Goal: Task Accomplishment & Management: Use online tool/utility

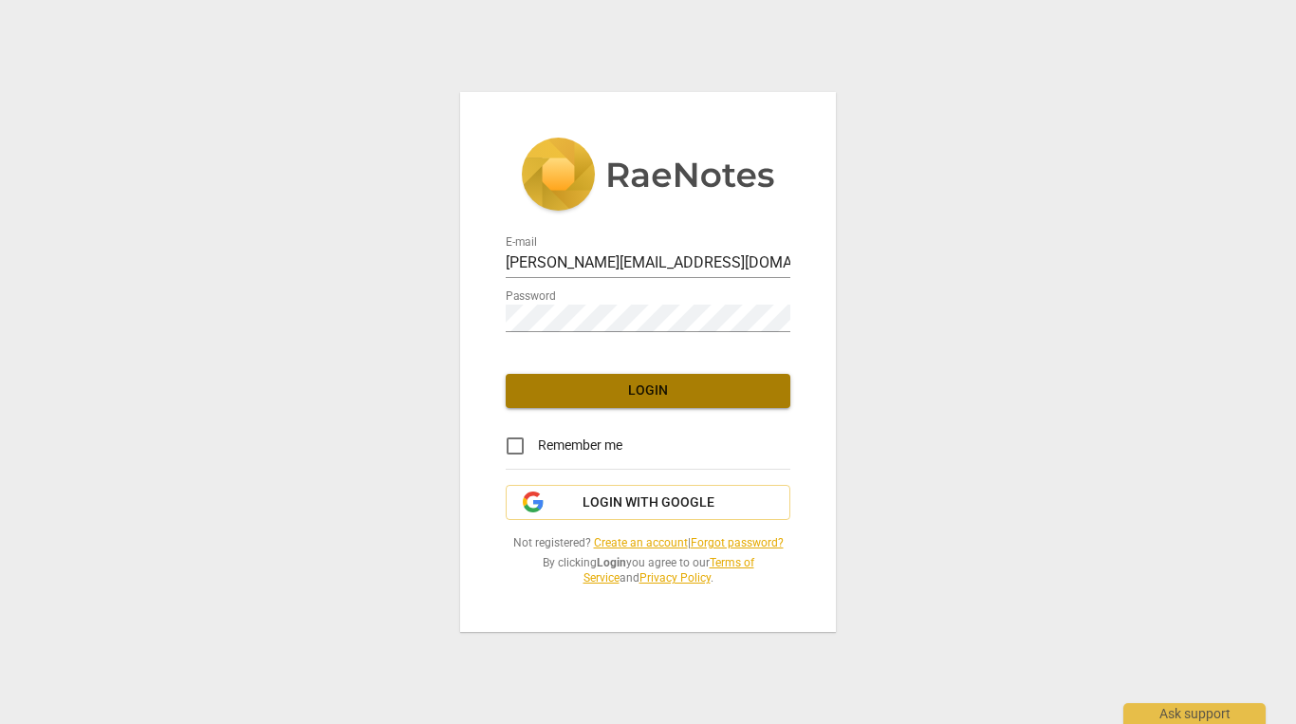
click at [656, 383] on span "Login" at bounding box center [648, 390] width 254 height 19
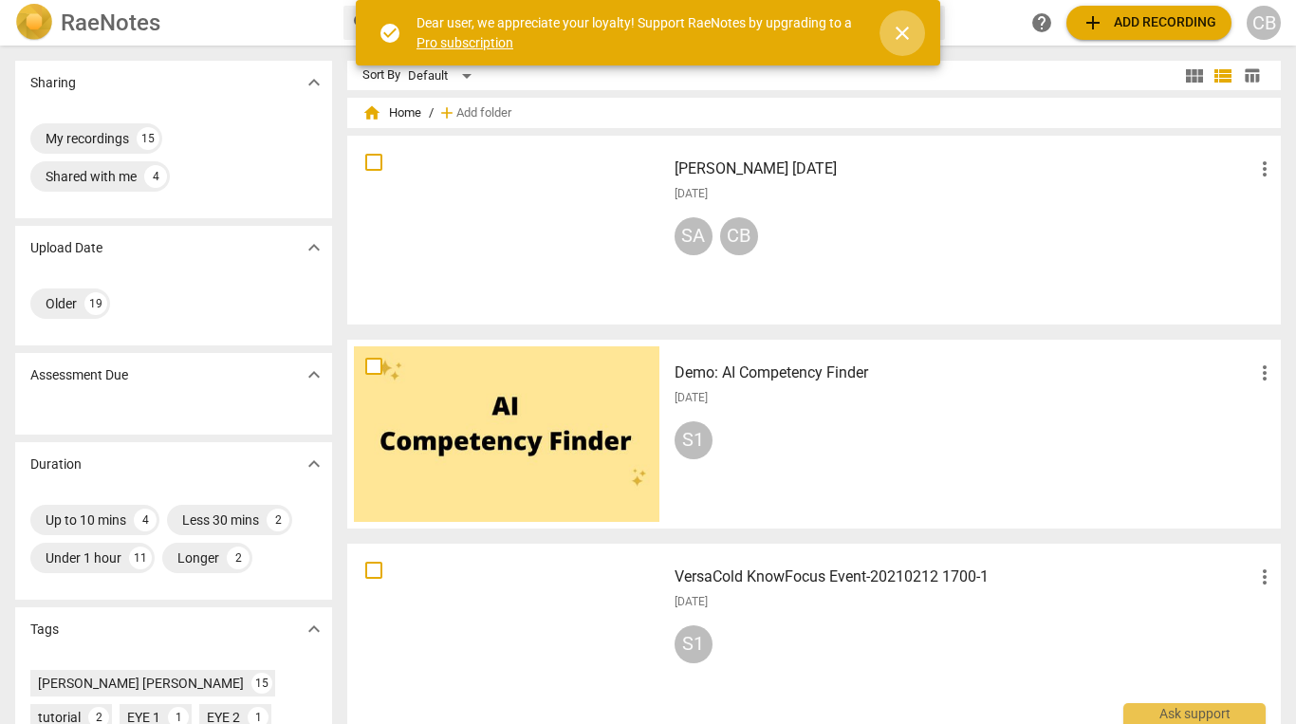
click at [898, 28] on span "close" at bounding box center [902, 33] width 23 height 23
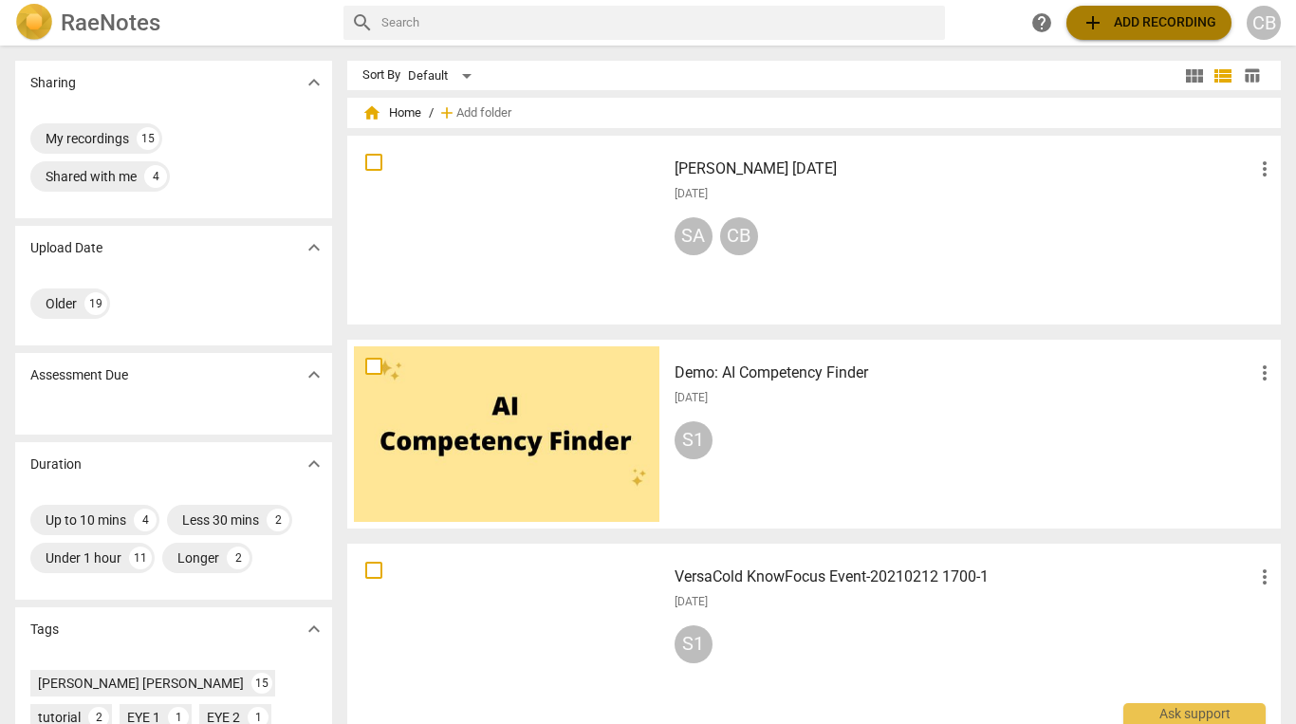
click at [1159, 19] on span "add Add recording" at bounding box center [1149, 22] width 135 height 23
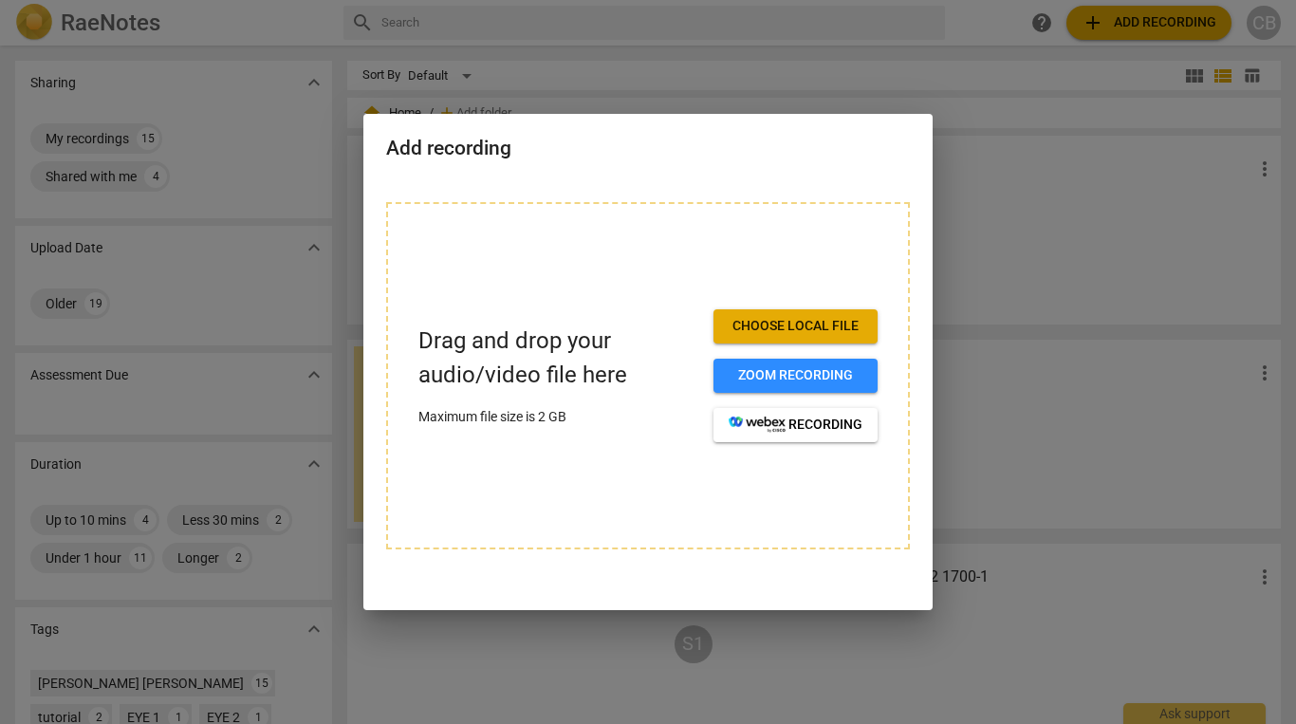
click at [794, 323] on span "Choose local file" at bounding box center [796, 326] width 134 height 19
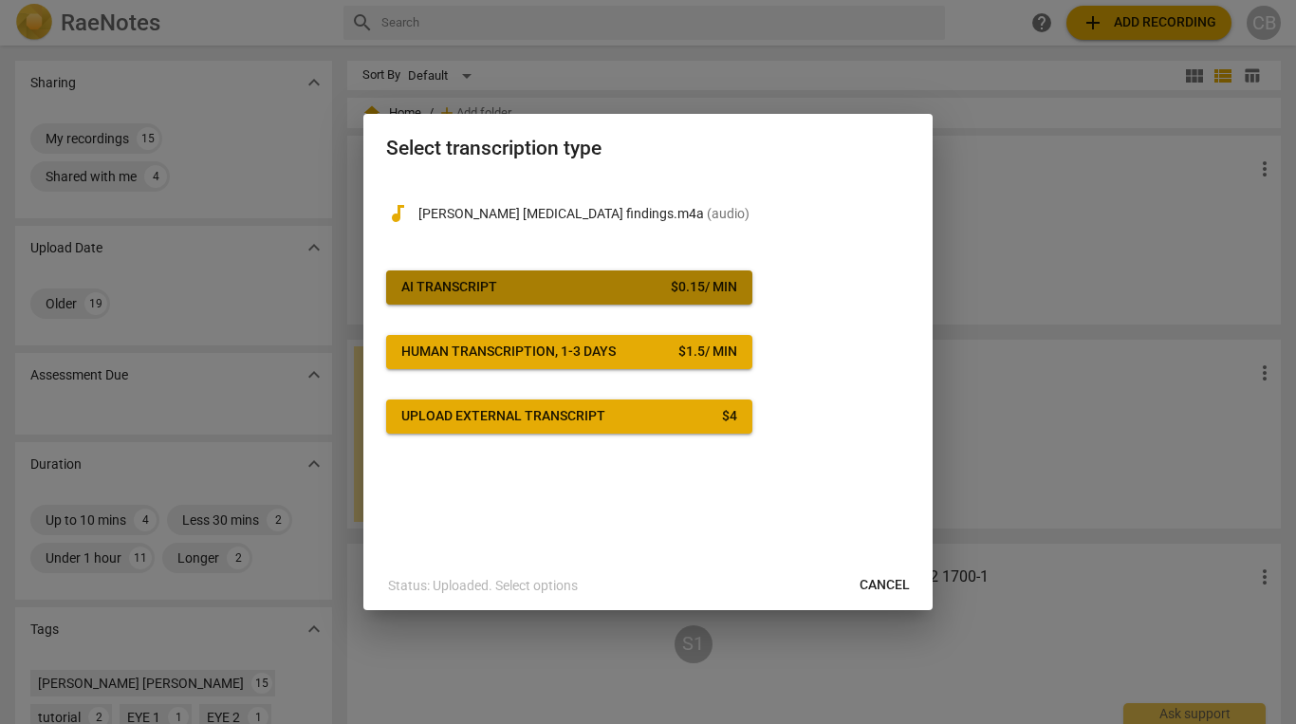
click at [685, 284] on div "$ 0.15 / min" at bounding box center [704, 287] width 66 height 19
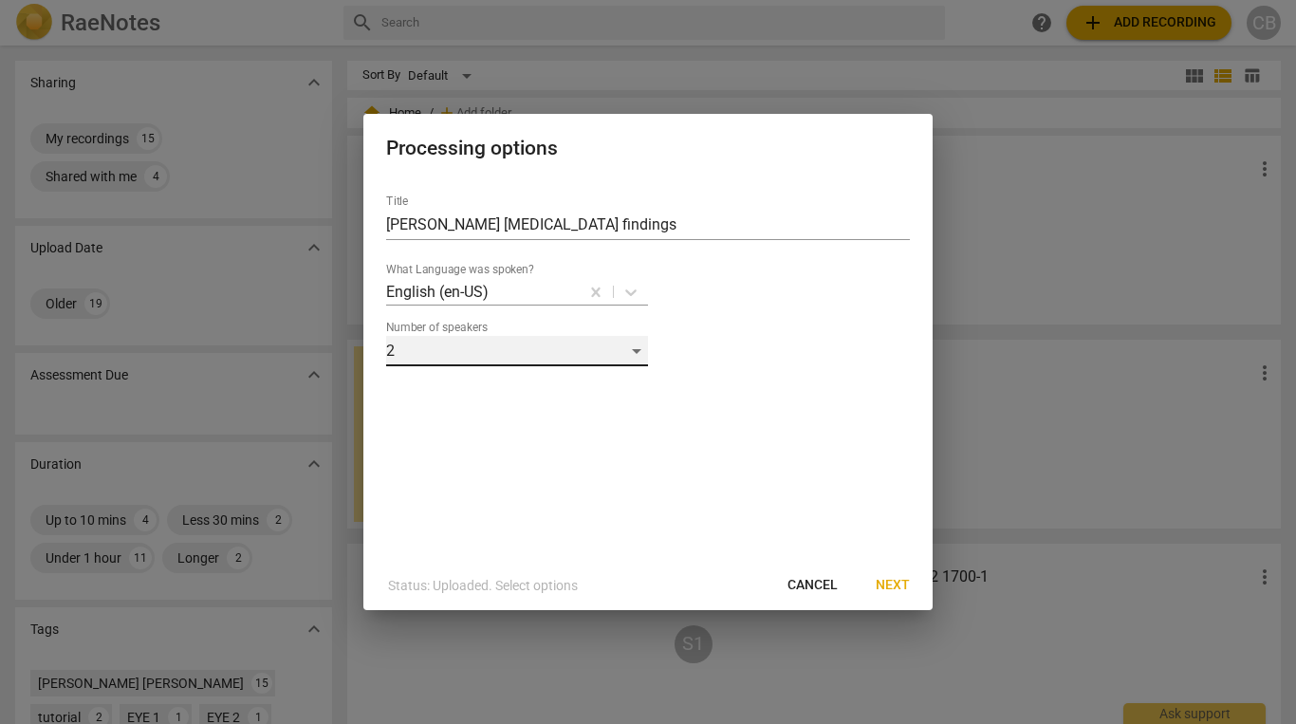
click at [637, 349] on div "2" at bounding box center [517, 351] width 262 height 30
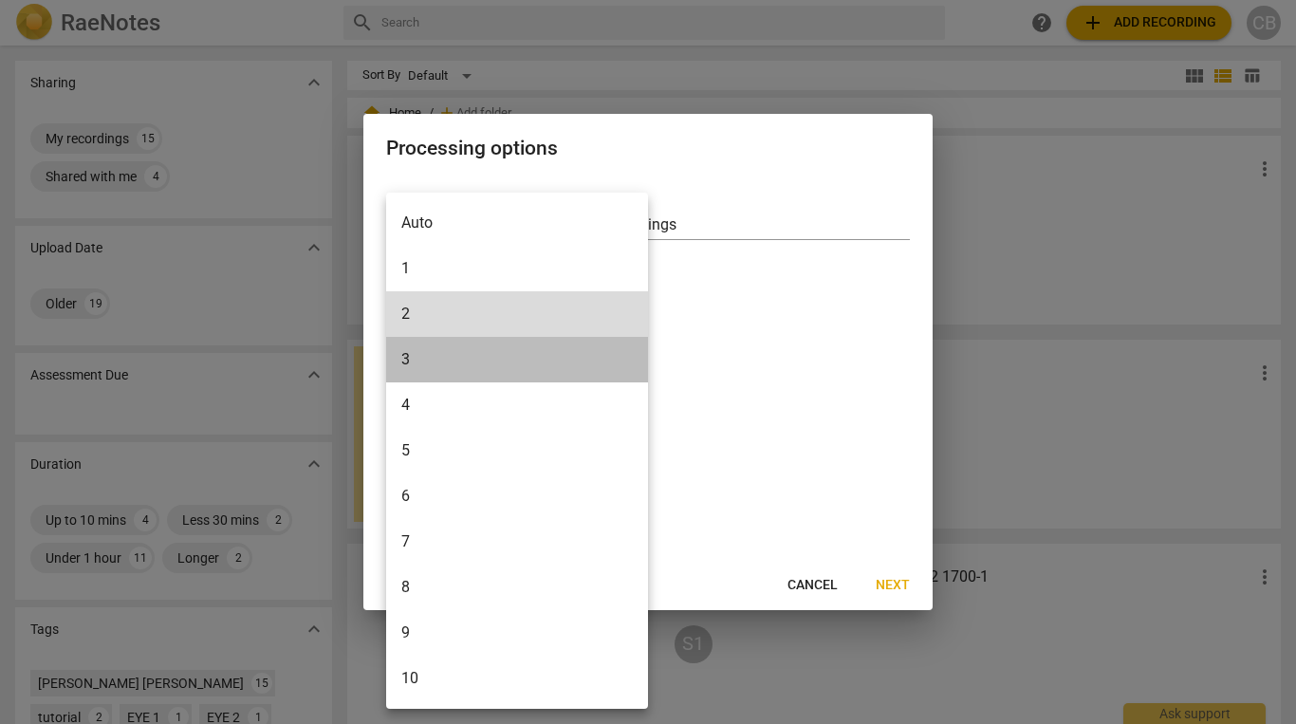
click at [621, 370] on li "3" at bounding box center [517, 360] width 262 height 46
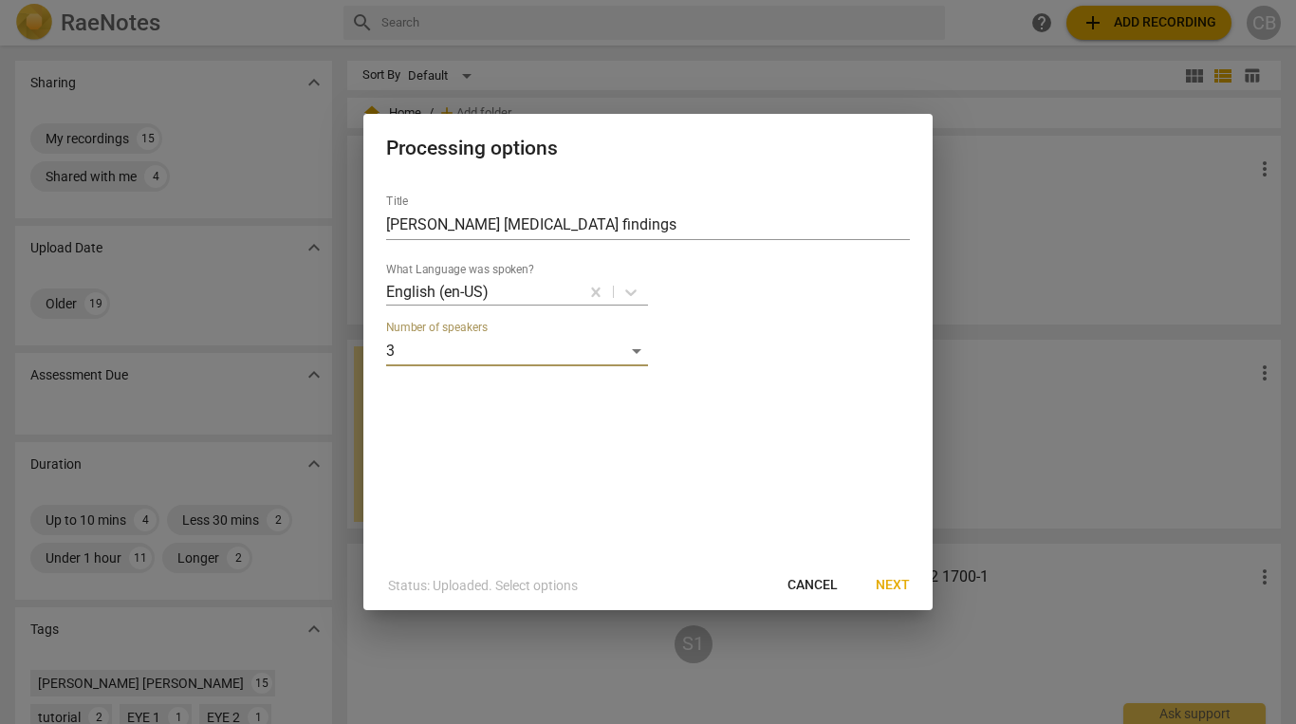
click at [898, 584] on span "Next" at bounding box center [893, 585] width 34 height 19
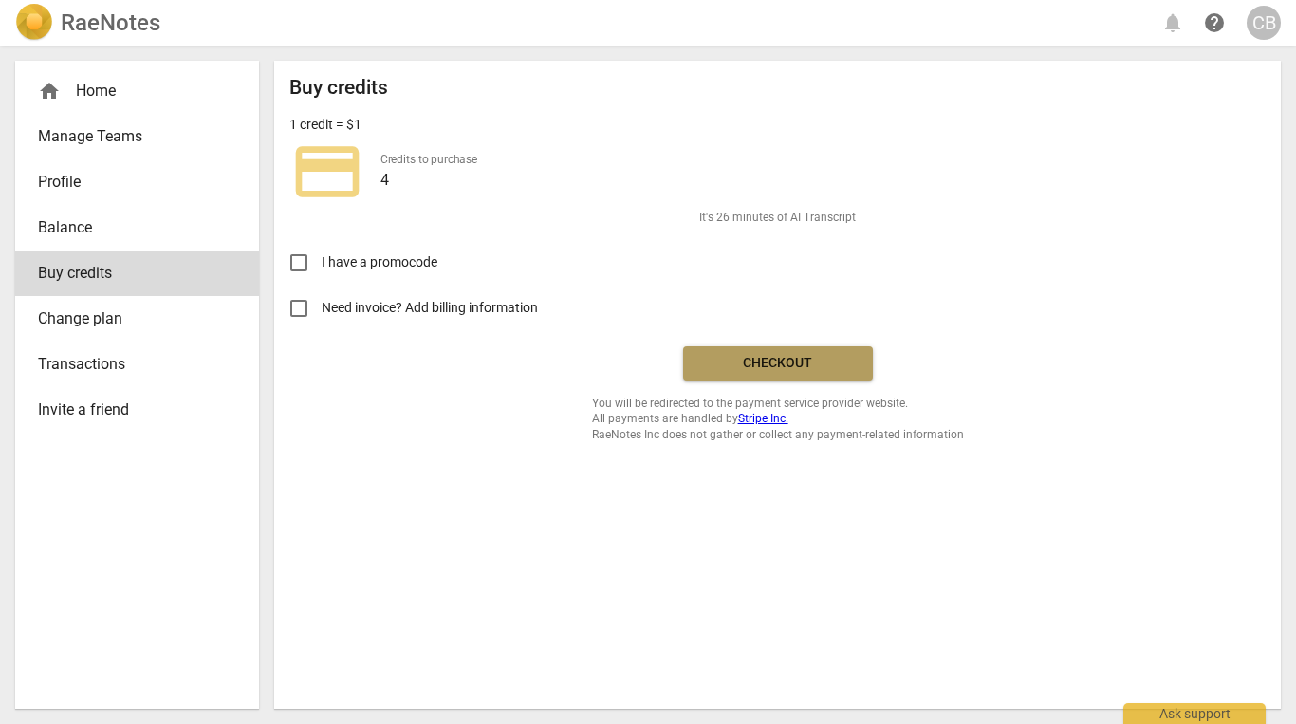
click at [809, 360] on span "Checkout" at bounding box center [777, 363] width 159 height 19
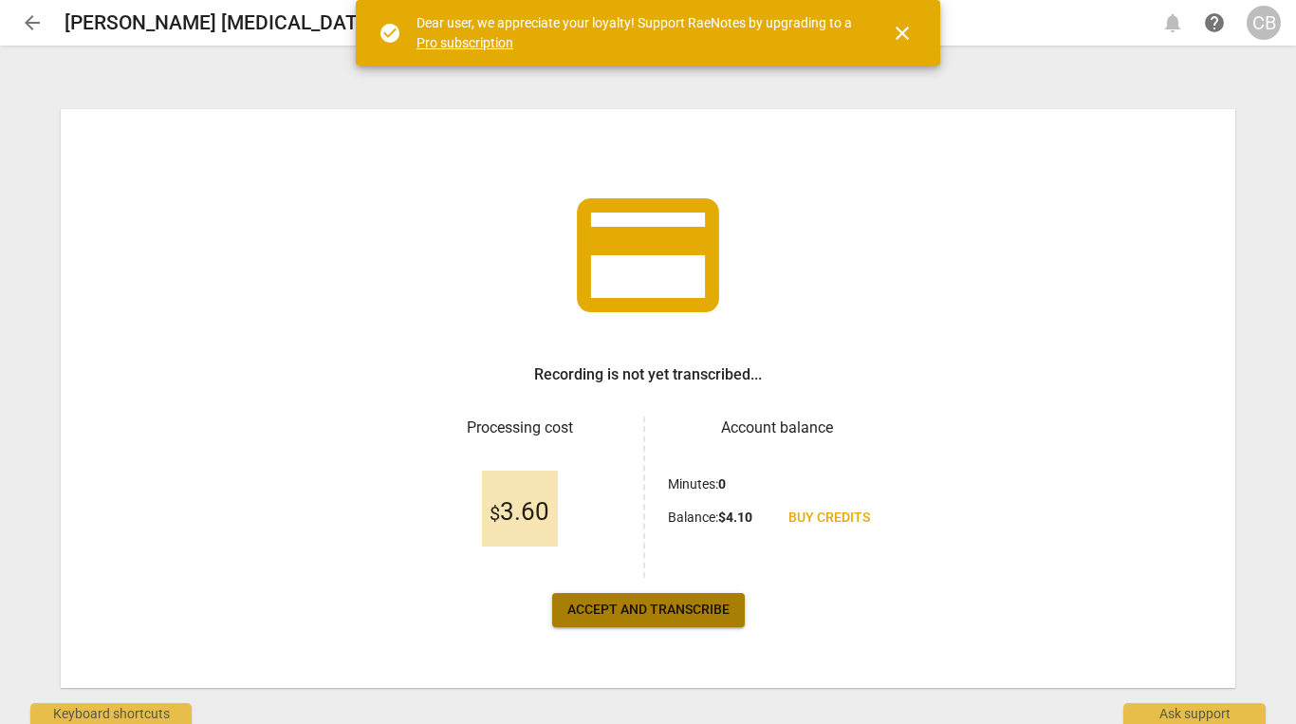
click at [660, 609] on span "Accept and transcribe" at bounding box center [648, 610] width 162 height 19
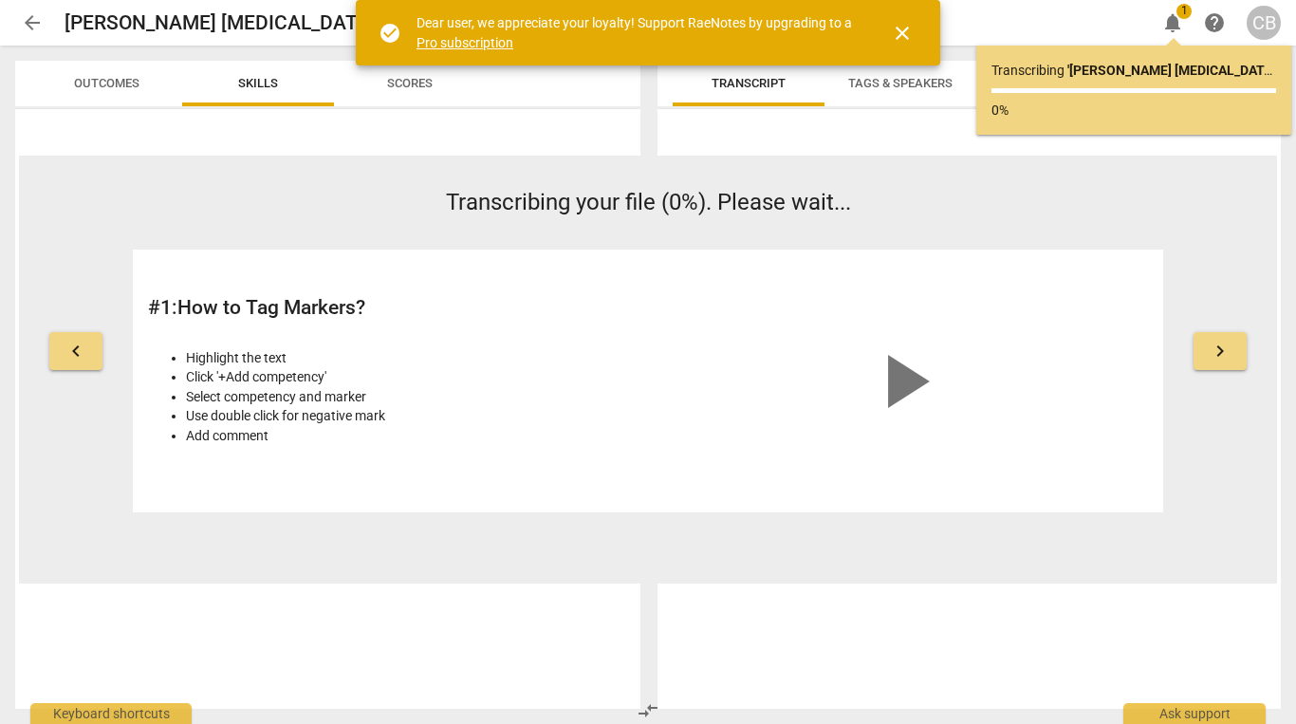
click at [901, 32] on span "close" at bounding box center [902, 33] width 23 height 23
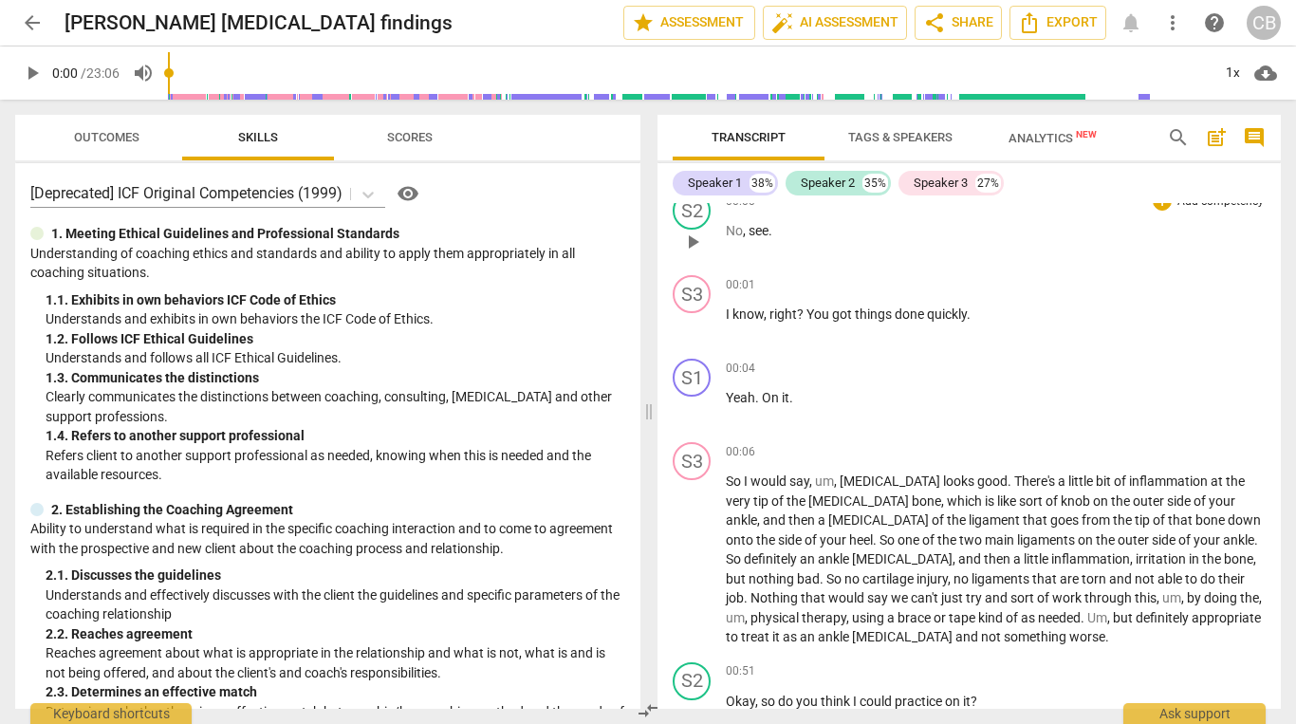
scroll to position [112, 0]
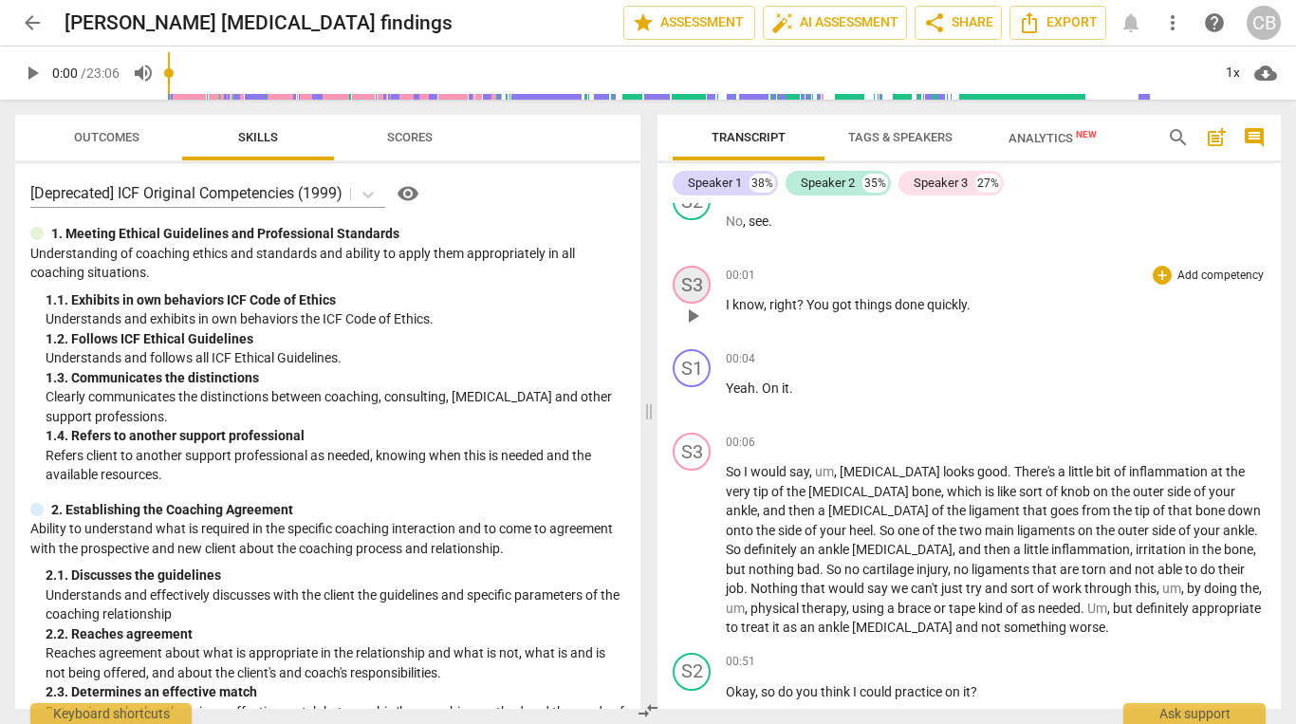
click at [696, 284] on div "S3" at bounding box center [692, 285] width 38 height 38
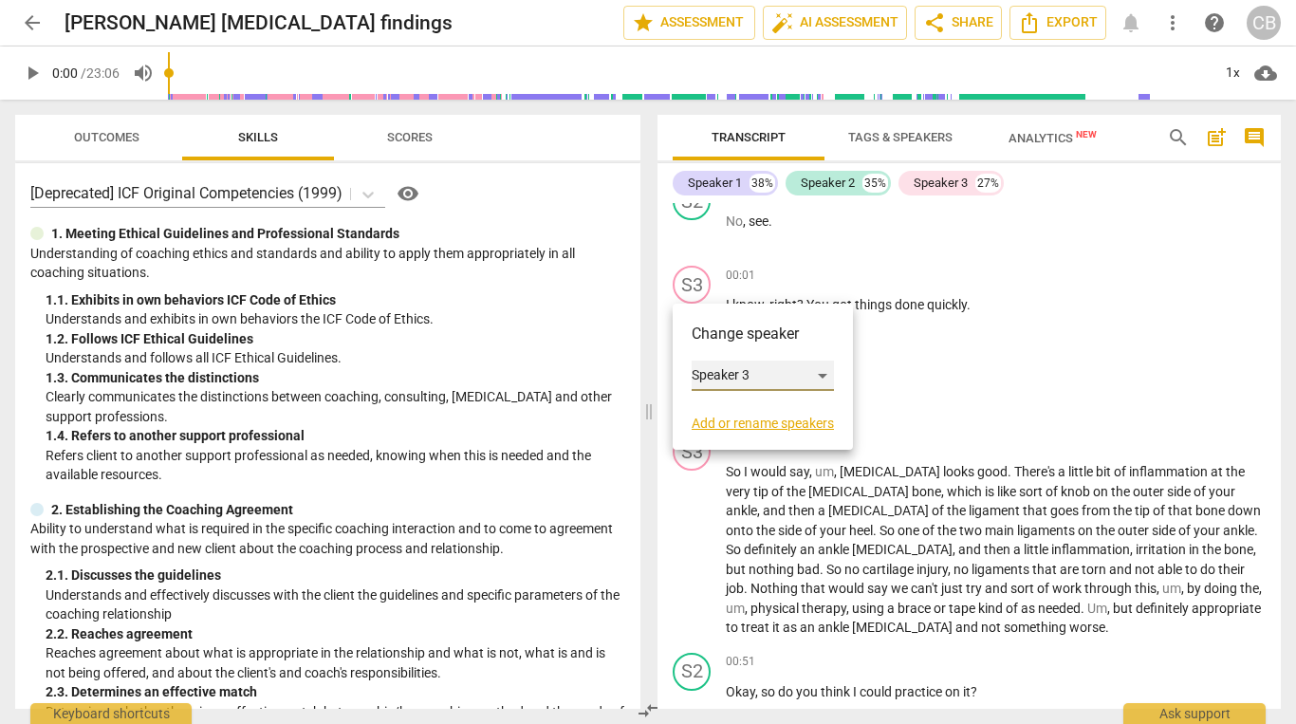
click at [735, 364] on div "Speaker 3" at bounding box center [763, 376] width 142 height 30
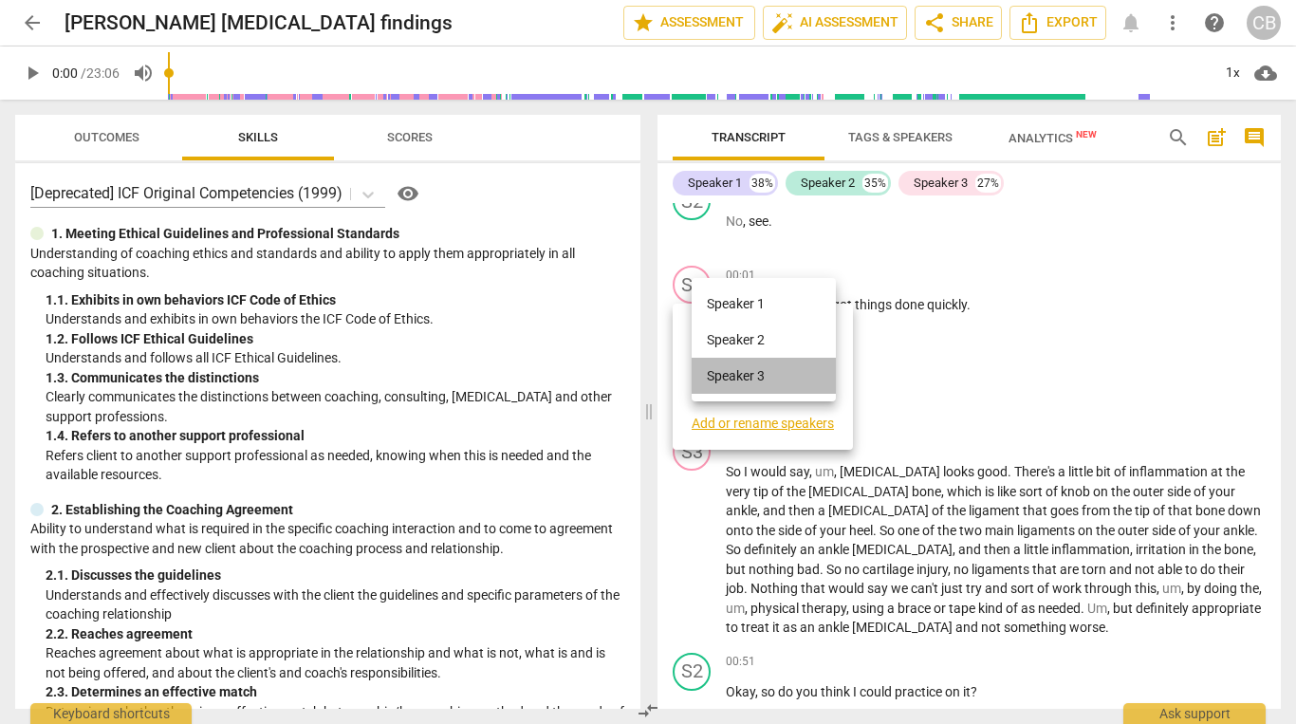
click at [744, 387] on li "Speaker 3" at bounding box center [764, 376] width 144 height 36
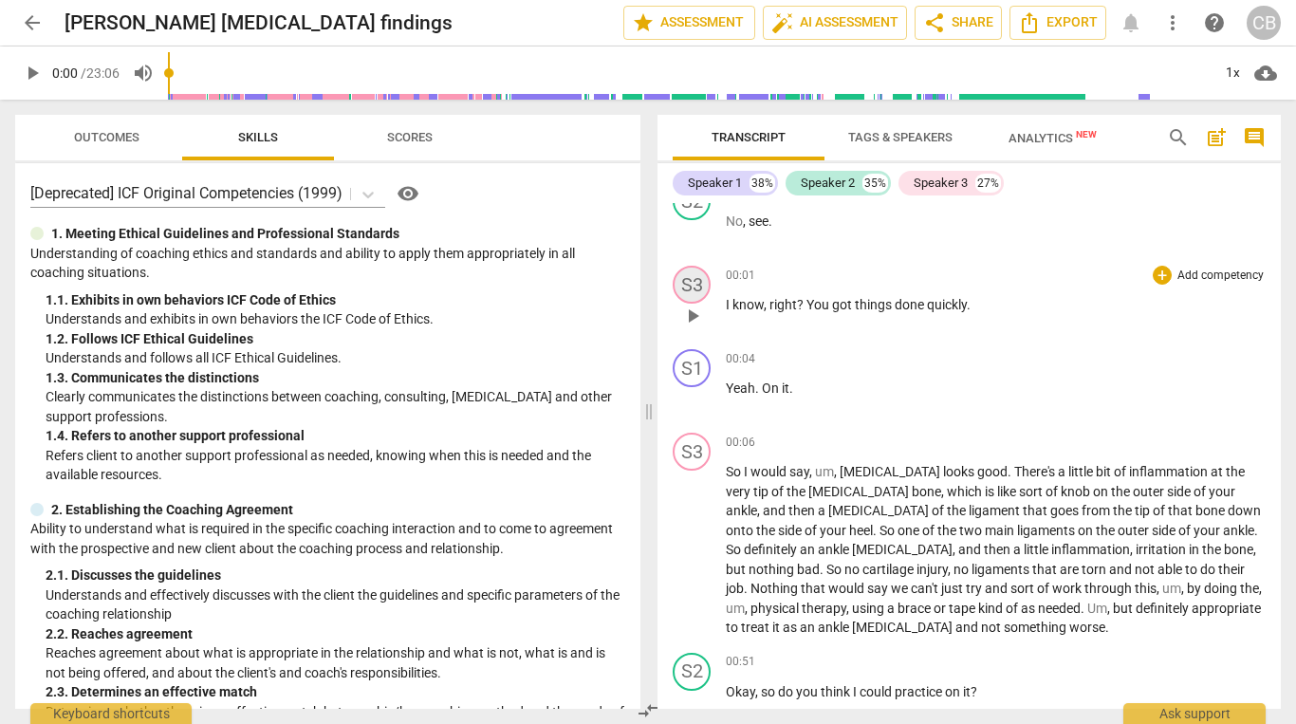
click at [693, 285] on div "S3" at bounding box center [692, 285] width 38 height 38
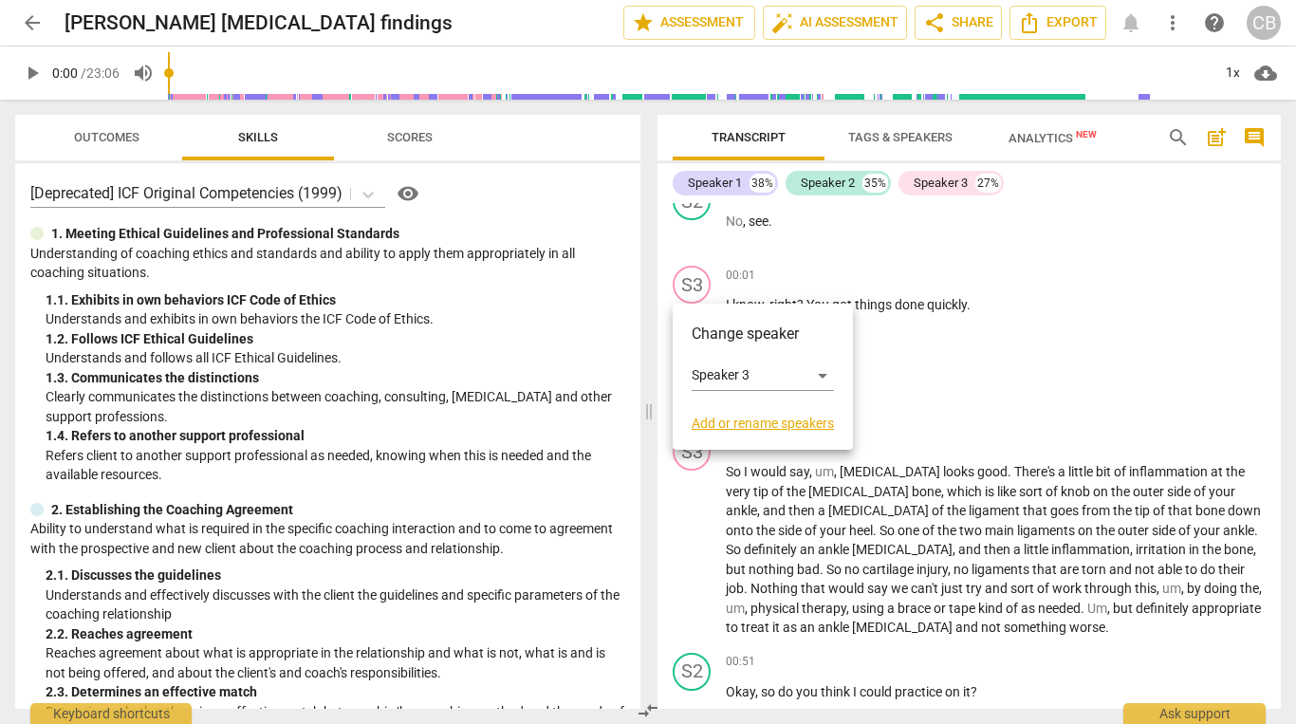
click at [752, 424] on link "Add or rename speakers" at bounding box center [763, 423] width 142 height 15
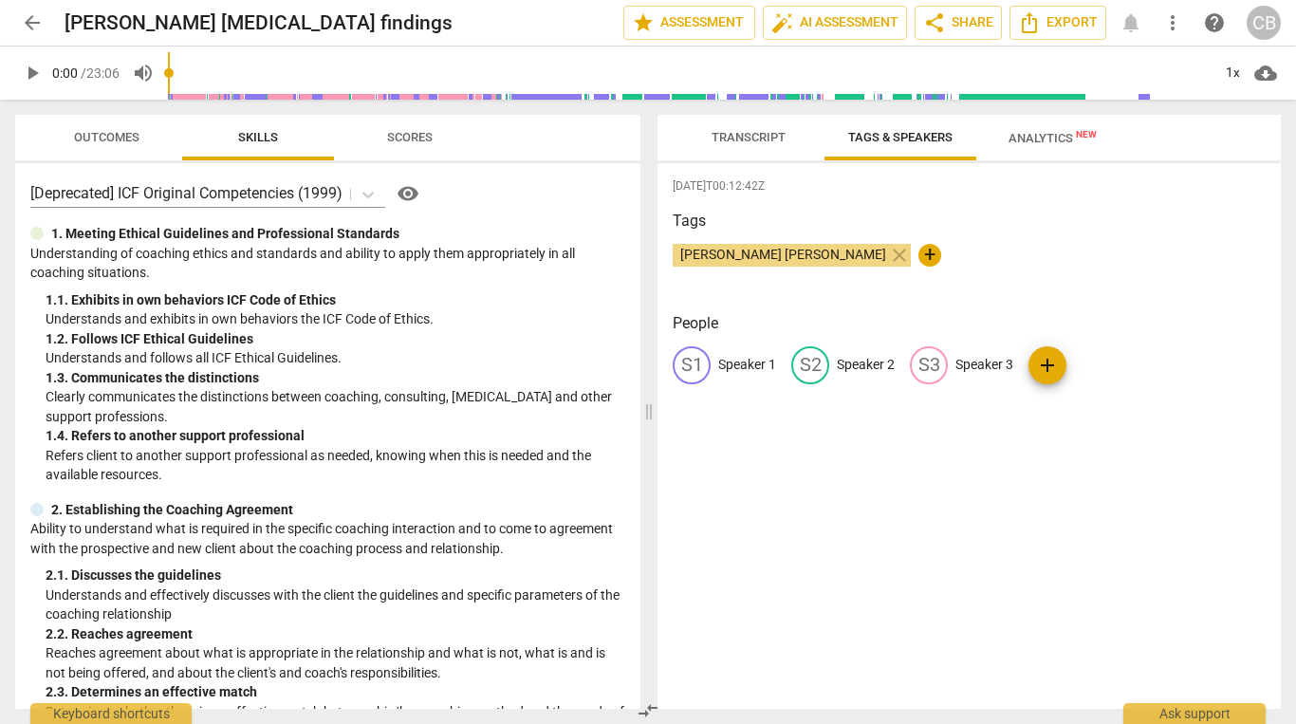
click at [976, 361] on p "Speaker 3" at bounding box center [984, 365] width 58 height 20
type input "Dr Trishe"
click at [853, 367] on p "Speaker 2" at bounding box center [866, 365] width 58 height 20
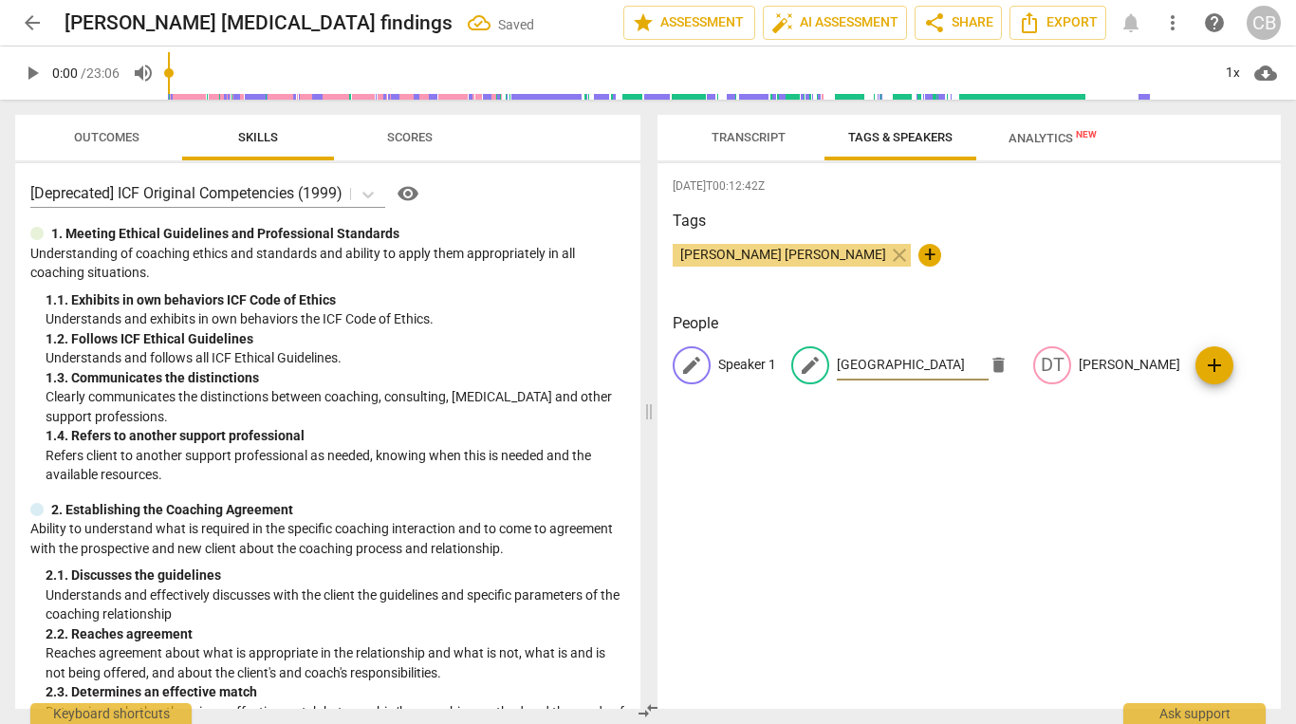
type input "London"
click at [737, 361] on p "Speaker 1" at bounding box center [747, 365] width 58 height 20
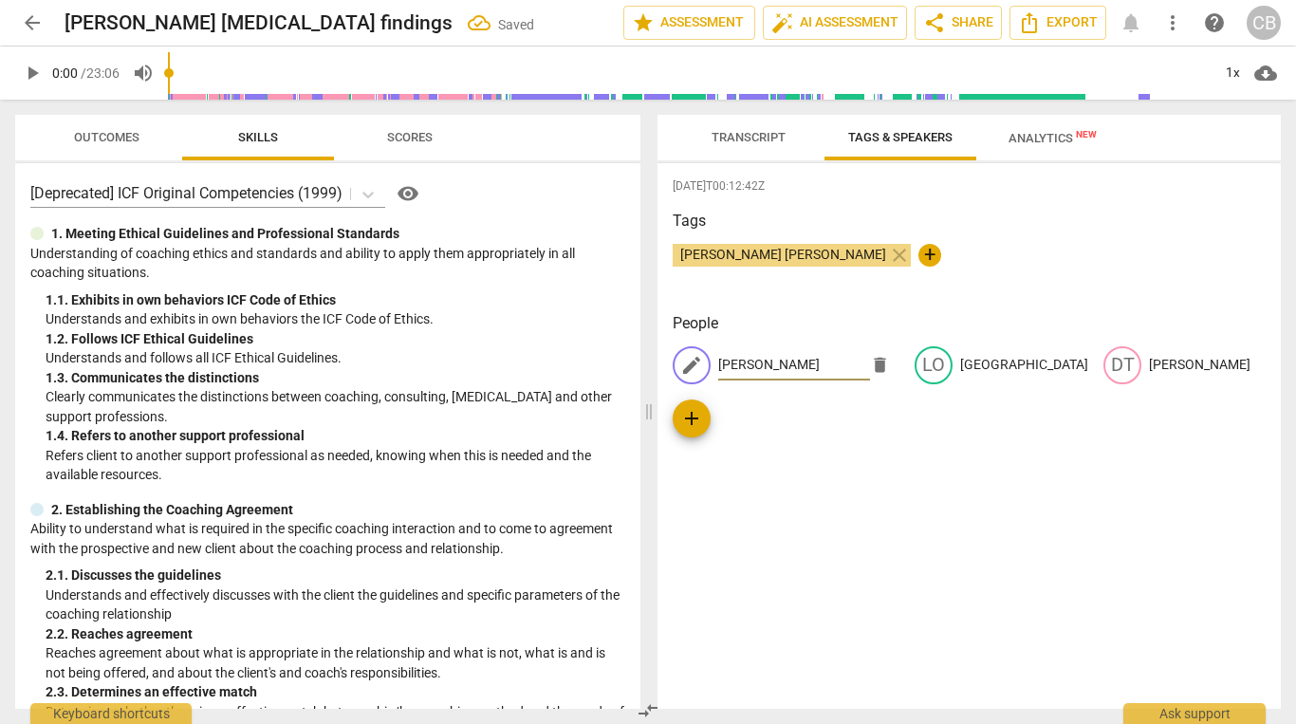
type input "Courtney"
click at [1091, 502] on div "2025-08-20T00:12:42Z Tags Courtney Birch Webster close + People edit Courtney d…" at bounding box center [969, 436] width 623 height 546
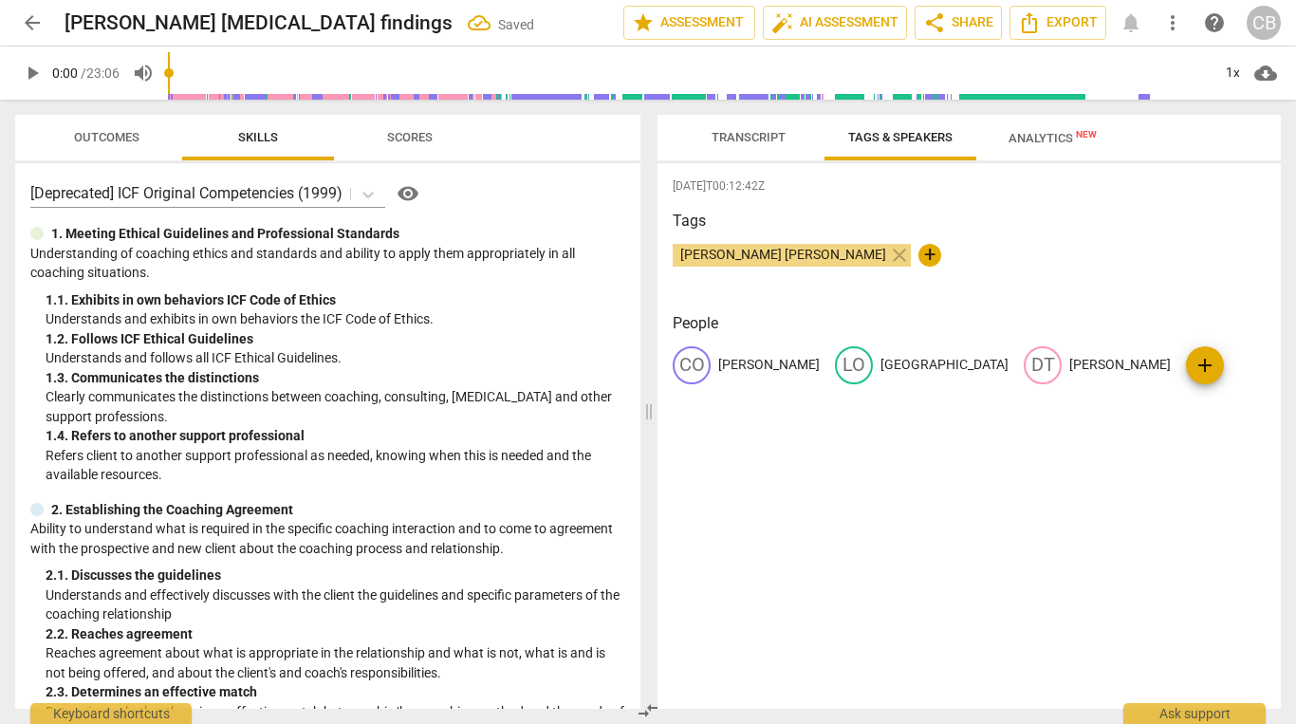
click at [1032, 474] on div "2025-08-20T00:12:42Z Tags Courtney Birch Webster close + People CO Courtney LO …" at bounding box center [969, 436] width 623 height 546
click at [745, 139] on span "Transcript" at bounding box center [749, 137] width 74 height 14
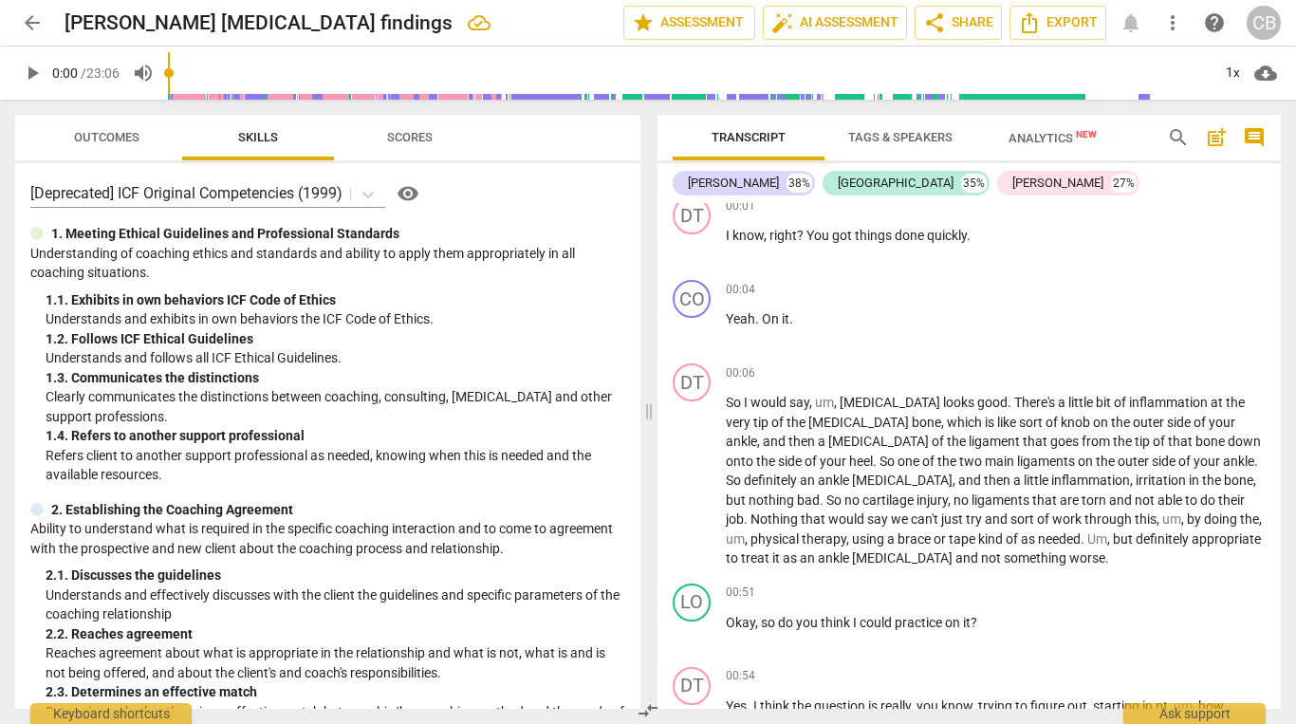
scroll to position [0, 0]
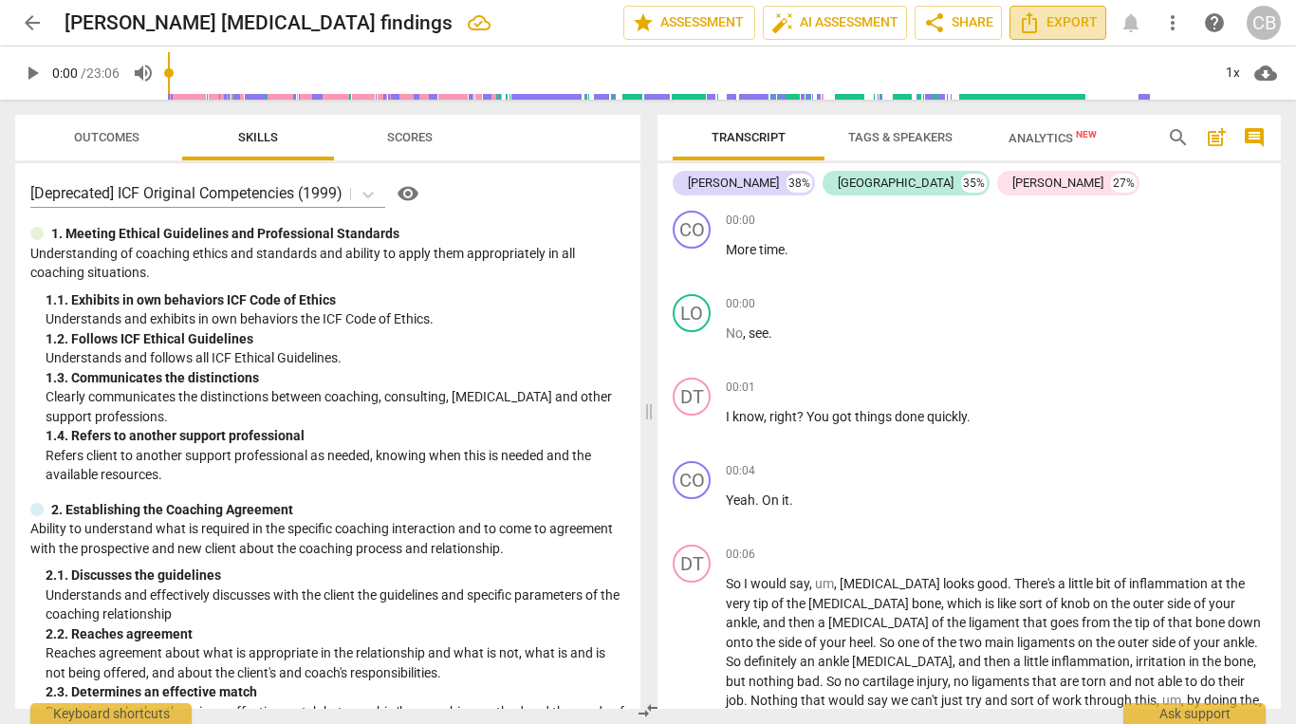
click at [1068, 23] on span "Export" at bounding box center [1058, 22] width 80 height 23
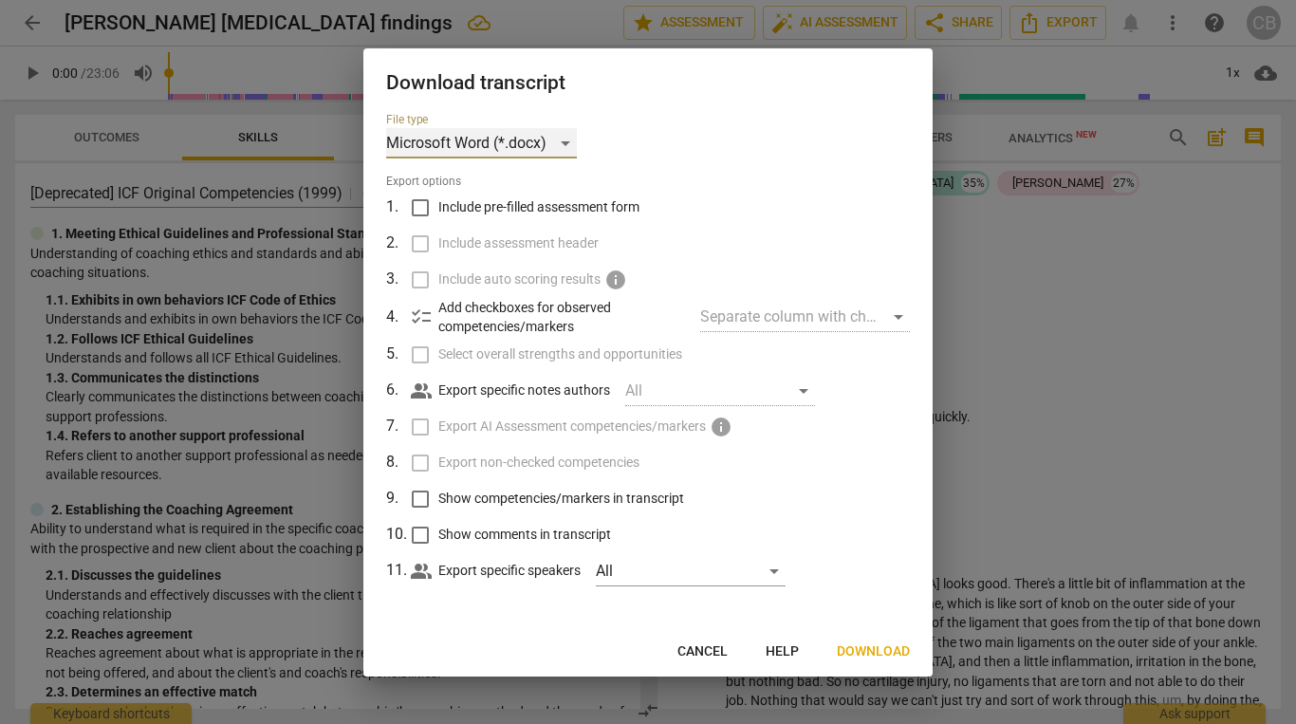
click at [567, 142] on div "Microsoft Word (*.docx)" at bounding box center [481, 143] width 191 height 30
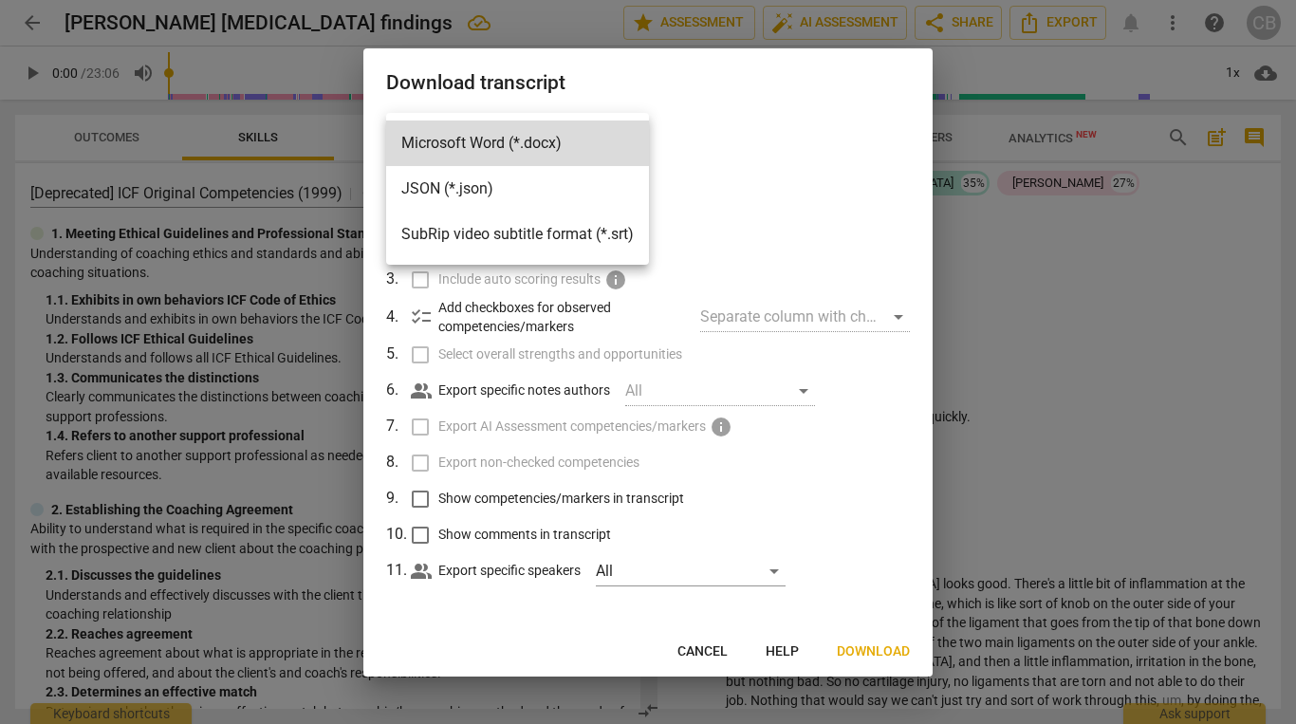
click at [707, 110] on div at bounding box center [648, 362] width 1296 height 724
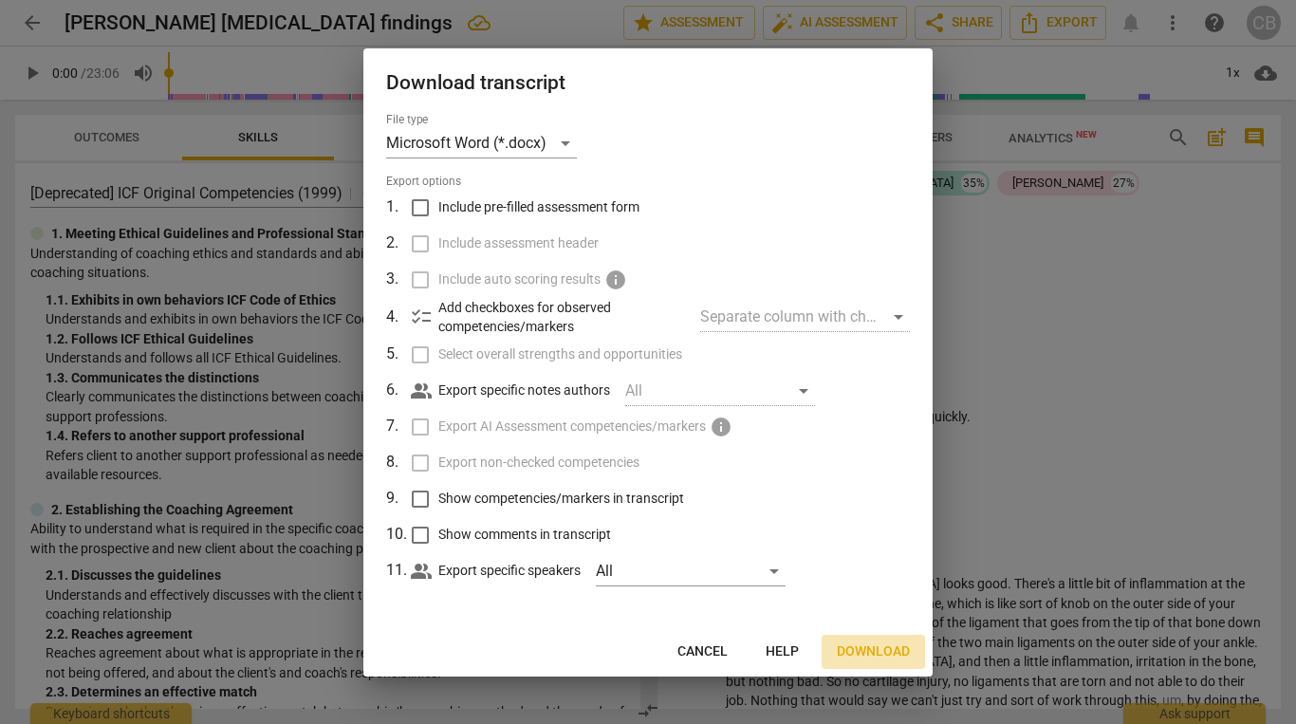
click at [877, 649] on span "Download" at bounding box center [873, 651] width 73 height 19
